Goal: Task Accomplishment & Management: Manage account settings

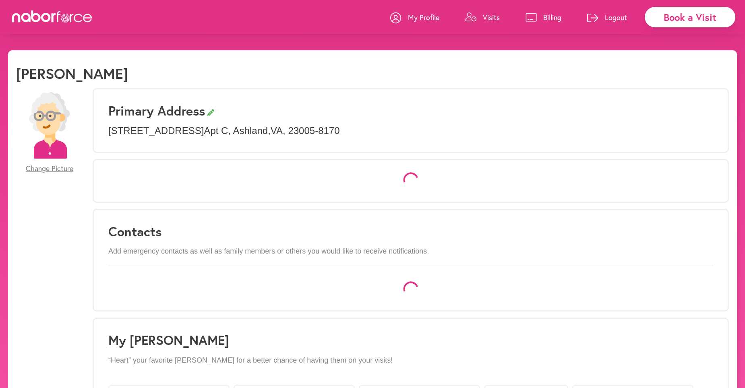
select select "*"
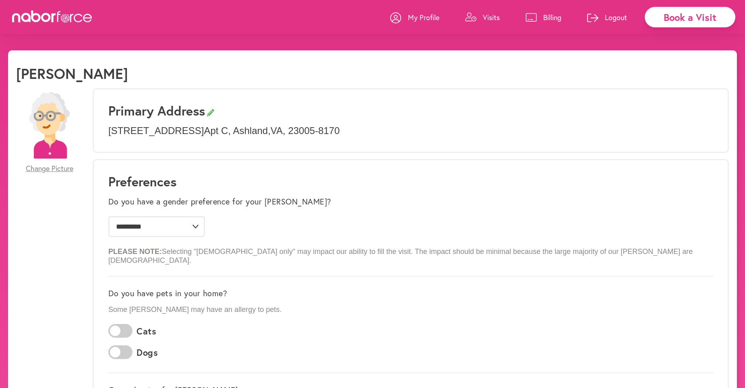
click at [490, 16] on p "Visits" at bounding box center [491, 17] width 17 height 10
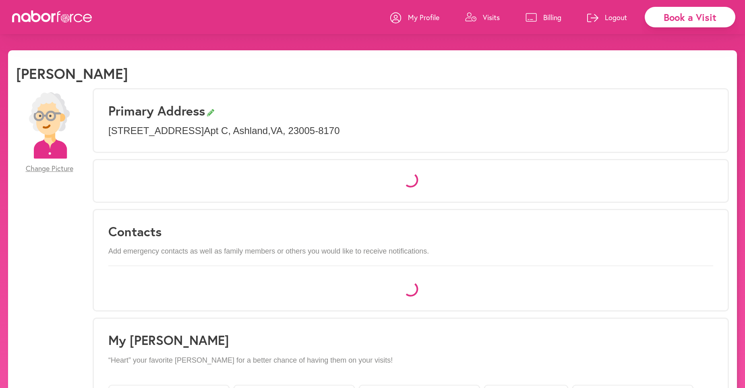
select select "*"
